Goal: Task Accomplishment & Management: Use online tool/utility

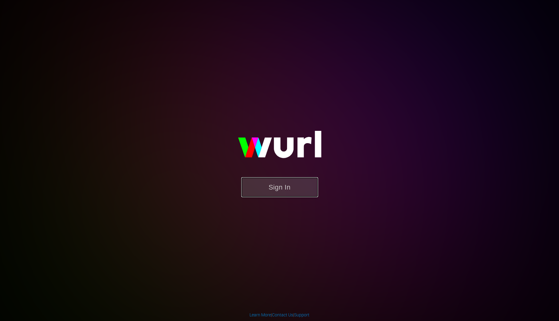
click at [287, 187] on button "Sign In" at bounding box center [279, 187] width 77 height 20
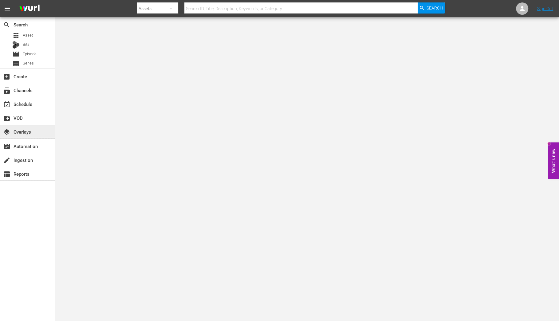
click at [20, 129] on div "layers Overlays" at bounding box center [17, 131] width 34 height 6
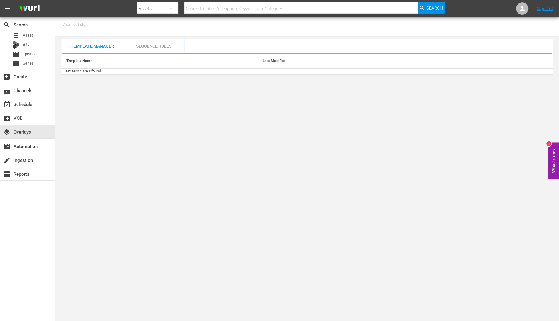
click at [90, 27] on input "text" at bounding box center [101, 24] width 79 height 15
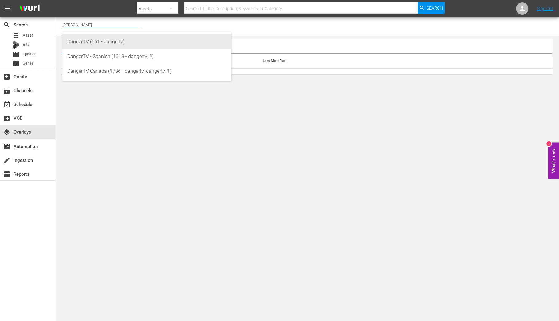
click at [98, 43] on div "DangerTV (161 - dangertv)" at bounding box center [146, 41] width 159 height 15
type input "DangerTV (161 - dangertv)"
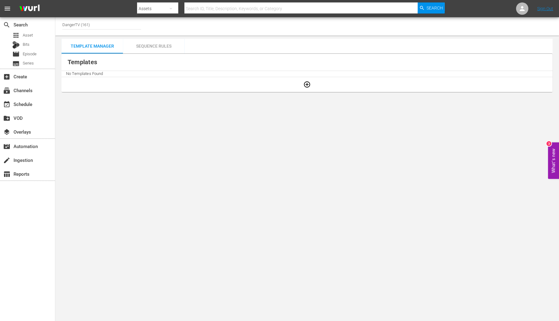
click at [149, 48] on div "Sequence Rules" at bounding box center [153, 46] width 61 height 15
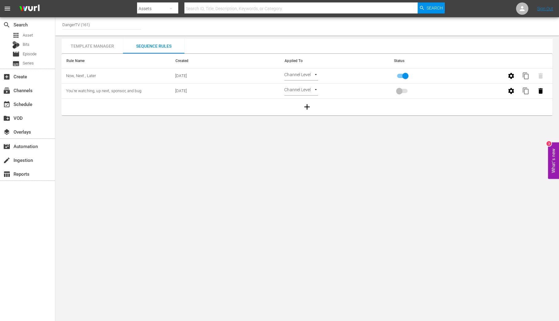
click at [98, 26] on input "DangerTV (161)" at bounding box center [101, 24] width 79 height 15
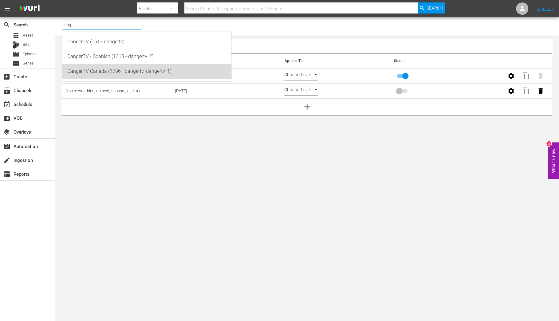
click at [107, 73] on div "DangerTV Canada (1786 - dangertv_dangertv_1)" at bounding box center [146, 71] width 159 height 15
type input "DangerTV Canada (1786 - dangertv_dangertv_1)"
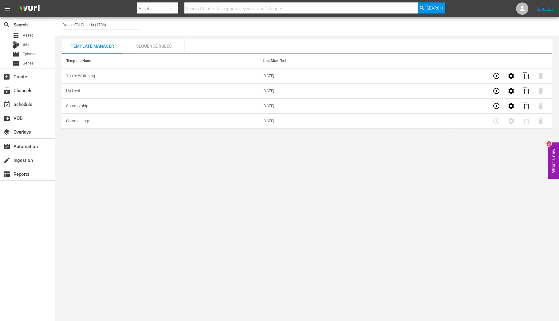
click at [93, 24] on input "DangerTV Canada (1786)" at bounding box center [101, 24] width 79 height 15
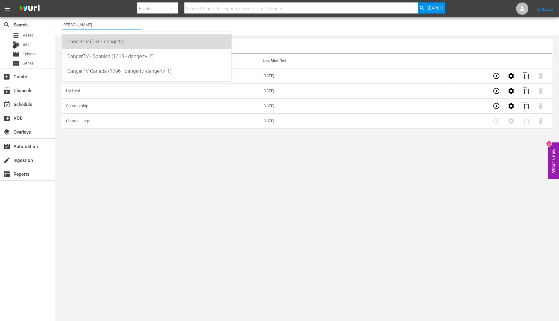
click at [108, 38] on div "DangerTV (161 - dangertv)" at bounding box center [146, 41] width 159 height 15
type input "DangerTV (161 - dangertv)"
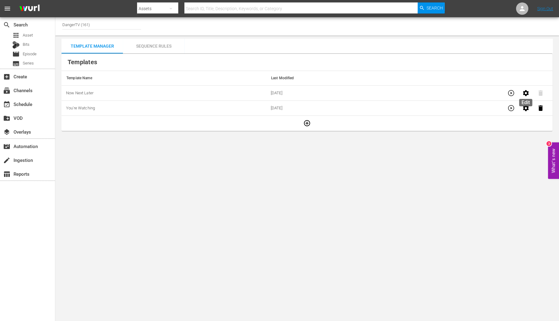
click at [526, 93] on icon "button" at bounding box center [525, 92] width 7 height 7
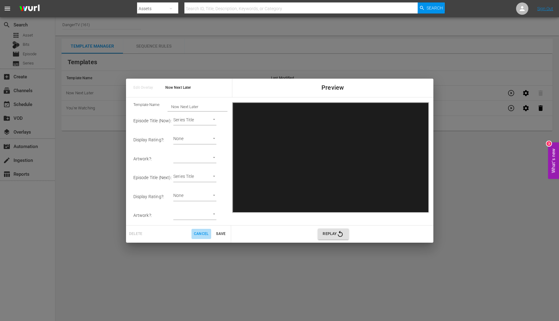
click at [207, 234] on span "Cancel" at bounding box center [201, 234] width 15 height 6
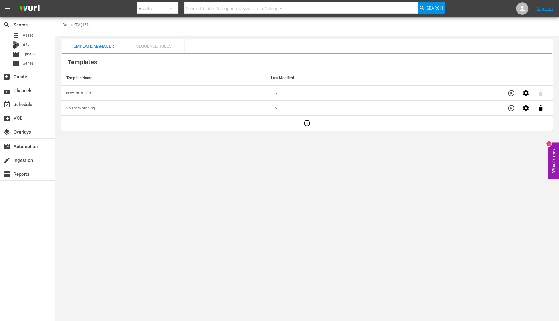
click at [153, 49] on div "Sequence Rules" at bounding box center [153, 46] width 61 height 15
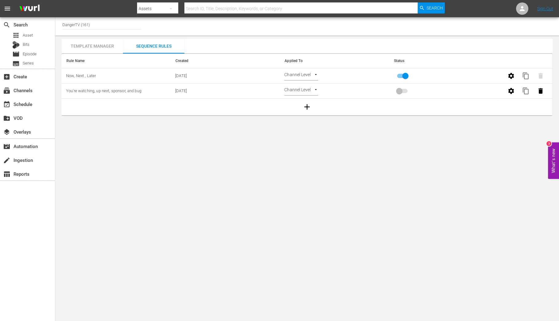
click at [315, 136] on body "menu Search By Assets Search ID, Title, Description, Keywords, or Category Sear…" at bounding box center [279, 160] width 559 height 321
click at [389, 139] on body "menu Search By Assets Search ID, Title, Description, Keywords, or Category Sear…" at bounding box center [279, 160] width 559 height 321
click at [513, 94] on icon "button" at bounding box center [510, 90] width 7 height 7
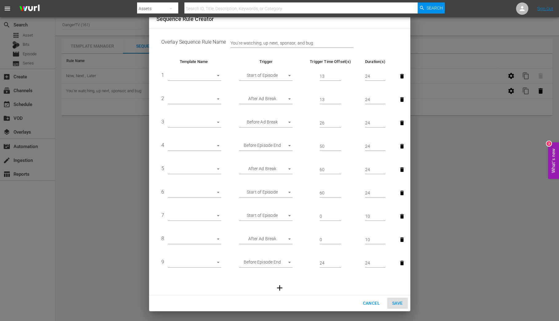
scroll to position [11, 0]
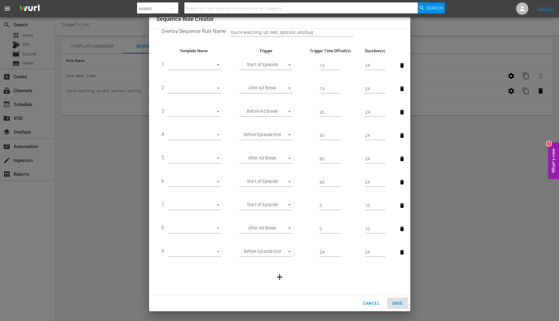
click at [115, 175] on div "Sequence Rule Creator Overlay Sequence Rule Name You're watching, up next, spon…" at bounding box center [279, 160] width 559 height 321
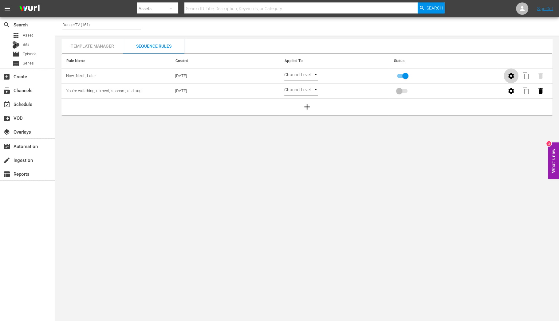
click at [510, 75] on icon "button" at bounding box center [510, 75] width 7 height 7
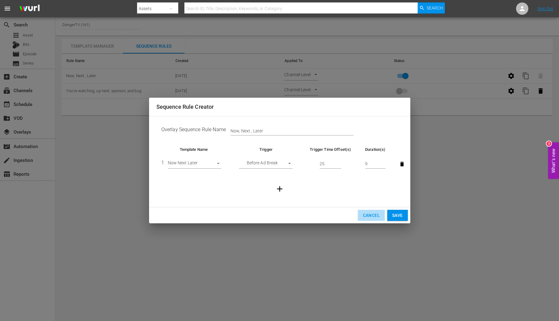
click at [369, 216] on span "Cancel" at bounding box center [371, 216] width 17 height 8
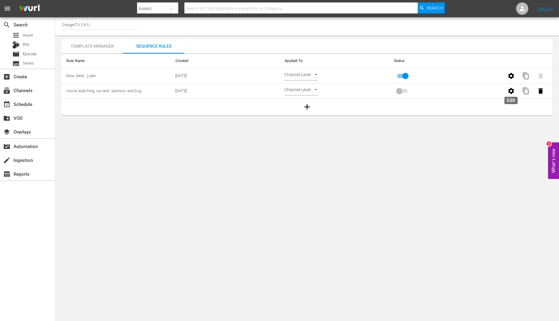
click at [511, 89] on icon "button" at bounding box center [510, 90] width 7 height 7
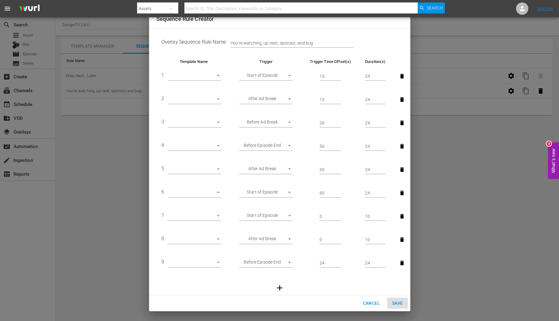
click at [460, 153] on div "Sequence Rule Creator Overlay Sequence Rule Name You're watching, up next, spon…" at bounding box center [279, 160] width 559 height 321
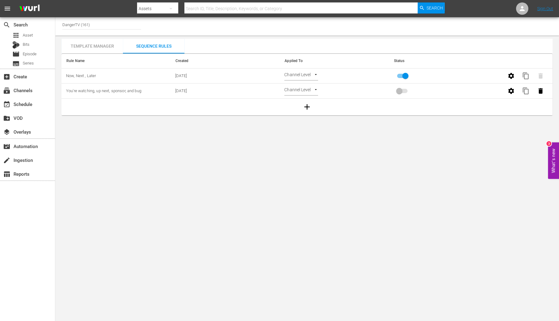
click at [507, 90] on icon "button" at bounding box center [510, 90] width 7 height 7
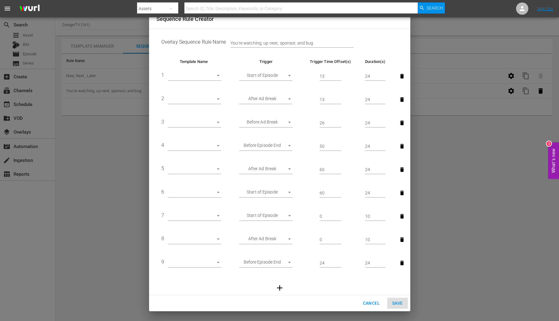
click at [188, 77] on body "menu Search By Assets Search ID, Title, Description, Keywords, or Category Sear…" at bounding box center [279, 160] width 559 height 321
click at [172, 27] on div at bounding box center [279, 160] width 559 height 321
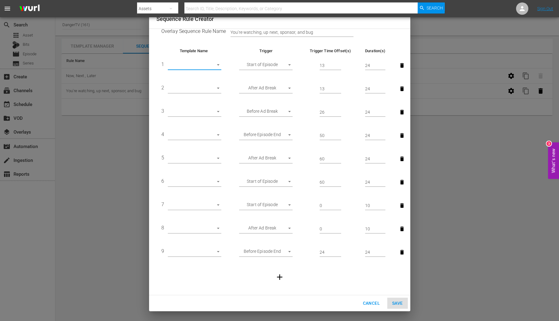
click at [129, 195] on div "Sequence Rule Creator Overlay Sequence Rule Name You're watching, up next, spon…" at bounding box center [279, 160] width 559 height 321
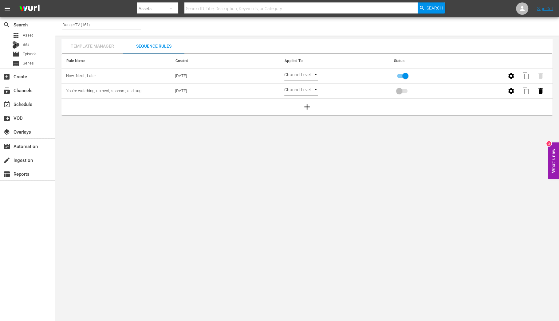
click at [88, 46] on div "Template Manager" at bounding box center [91, 46] width 61 height 15
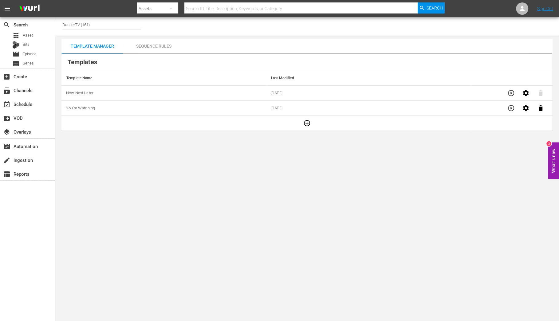
click at [150, 45] on div "Sequence Rules" at bounding box center [153, 46] width 61 height 15
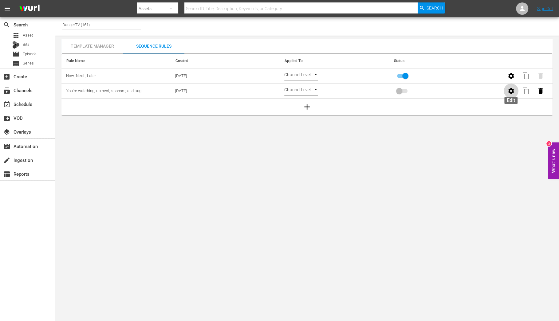
click at [515, 90] on button "button" at bounding box center [511, 91] width 15 height 15
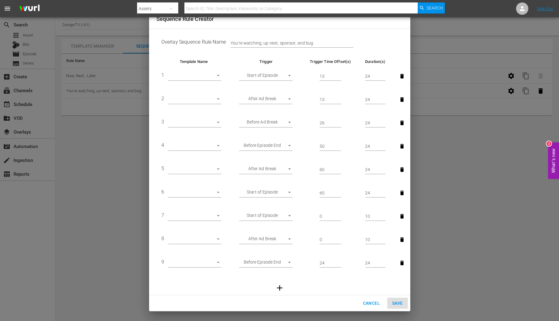
click at [447, 119] on div "Sequence Rule Creator Overlay Sequence Rule Name You're watching, up next, spon…" at bounding box center [279, 160] width 559 height 321
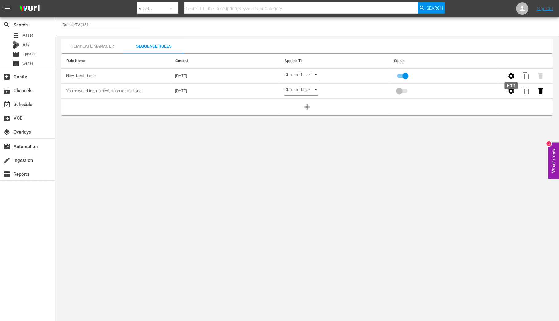
click at [507, 77] on button "button" at bounding box center [511, 76] width 15 height 15
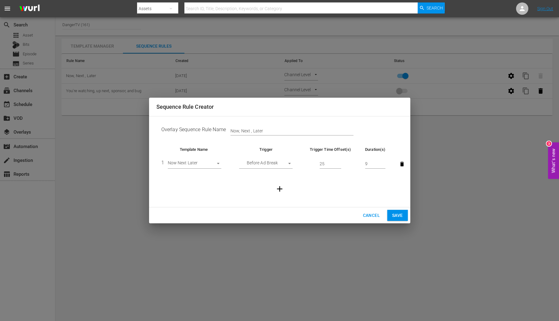
click at [357, 217] on div "Cancel Save" at bounding box center [279, 215] width 261 height 16
click at [369, 214] on span "Cancel" at bounding box center [371, 216] width 17 height 8
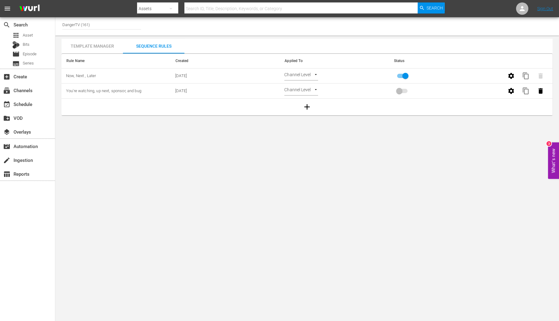
click at [512, 90] on icon "button" at bounding box center [510, 90] width 7 height 7
